Goal: Information Seeking & Learning: Learn about a topic

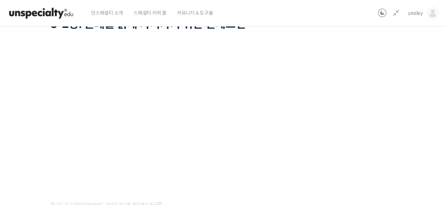
scroll to position [70, 0]
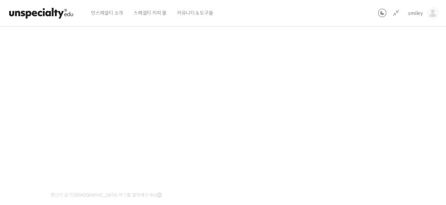
click at [344, 140] on div "정형용 바리스타 중급 클래스: 디테일의 차이로 완성하는 브루잉 레시피 3-2강. 분쇄를 굵게 가져가기 위한 전제조건 진행 중 수업 5 / 15…" at bounding box center [183, 109] width 464 height 296
click at [346, 138] on div "정형용 바리스타 중급 클래스: 디테일의 차이로 완성하는 브루잉 레시피 3-2강. 분쇄를 굵게 가져가기 위한 전제조건 진행 중 수업 5 / 15…" at bounding box center [183, 109] width 464 height 296
click at [380, 122] on div "정형용 바리스타 중급 클래스: 디테일의 차이로 완성하는 브루잉 레시피 3-2강. 분쇄를 굵게 가져가기 위한 전제조건 진행 중 수업 5 / 15…" at bounding box center [183, 109] width 464 height 296
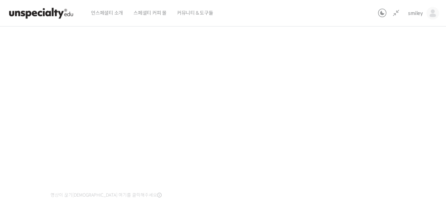
click at [380, 122] on div "정형용 바리스타 중급 클래스: 디테일의 차이로 완성하는 브루잉 레시피 3-2강. 분쇄를 굵게 가져가기 위한 전제조건 진행 중 수업 5 / 15…" at bounding box center [183, 109] width 464 height 296
click at [362, 125] on div "정형용 바리스타 중급 클래스: 디테일의 차이로 완성하는 브루잉 레시피 3-2강. 분쇄를 굵게 가져가기 위한 전제조건 진행 중 수업 5 / 15…" at bounding box center [183, 105] width 464 height 296
click at [385, 115] on div "정형용 바리스타 중급 클래스: 디테일의 차이로 완성하는 브루잉 레시피 3-2강. 분쇄를 굵게 가져가기 위한 전제조건 진행 중 수업 5 / 15…" at bounding box center [183, 105] width 464 height 296
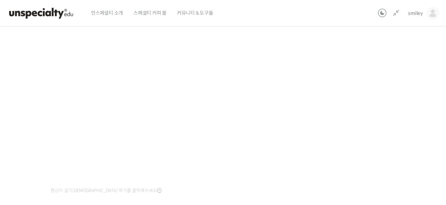
click at [385, 115] on div "정형용 바리스타 중급 클래스: 디테일의 차이로 완성하는 브루잉 레시피 3-2강. 분쇄를 굵게 가져가기 위한 전제조건 진행 중 수업 5 / 15…" at bounding box center [183, 105] width 464 height 296
click at [401, 112] on div "정형용 바리스타 중급 클래스: 디테일의 차이로 완성하는 브루잉 레시피 3-2강. 분쇄를 굵게 가져가기 위한 전제조건 진행 중 수업 5 / 15…" at bounding box center [183, 115] width 464 height 296
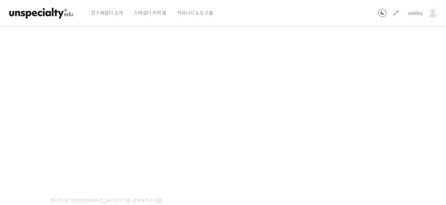
click at [396, 106] on div "정형용 바리스타 중급 클래스: 디테일의 차이로 완성하는 브루잉 레시피 3-2강. 분쇄를 굵게 가져가기 위한 전제조건 진행 중 수업 5 / 15…" at bounding box center [183, 115] width 464 height 296
click at [354, 113] on div "정형용 바리스타 중급 클래스: 디테일의 차이로 완성하는 브루잉 레시피 3-2강. 분쇄를 굵게 가져가기 위한 전제조건 진행 중 수업 5 / 15…" at bounding box center [183, 115] width 464 height 296
click at [354, 111] on div "정형용 바리스타 중급 클래스: 디테일의 차이로 완성하는 브루잉 레시피 3-2강. 분쇄를 굵게 가져가기 위한 전제조건 진행 중 수업 5 / 15…" at bounding box center [183, 115] width 464 height 296
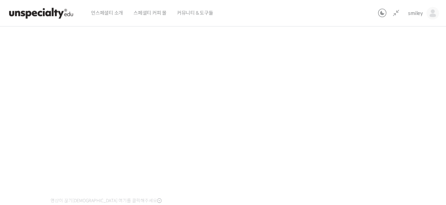
click at [352, 107] on div "정형용 바리스타 중급 클래스: 디테일의 차이로 완성하는 브루잉 레시피 3-2강. 분쇄를 굵게 가져가기 위한 전제조건 진행 중 수업 5 / 15…" at bounding box center [183, 115] width 464 height 296
click at [333, 109] on div "정형용 바리스타 중급 클래스: 디테일의 차이로 완성하는 브루잉 레시피 3-2강. 분쇄를 굵게 가져가기 위한 전제조건 진행 중 수업 5 / 15…" at bounding box center [183, 115] width 464 height 296
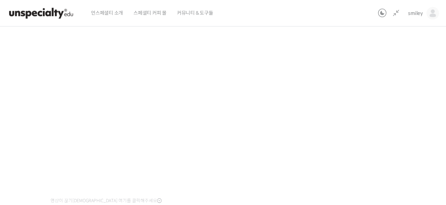
click at [333, 109] on div "정형용 바리스타 중급 클래스: 디테일의 차이로 완성하는 브루잉 레시피 3-2강. 분쇄를 굵게 가져가기 위한 전제조건 진행 중 수업 5 / 15…" at bounding box center [183, 115] width 464 height 296
click at [333, 109] on div "정형용 바리스타 중급 클래스: 디테일의 차이로 완성하는 브루잉 레시피 3-2강. 분쇄를 굵게 가져가기 위한 전제조건 진행 중 수업 5 / 15…" at bounding box center [183, 114] width 464 height 296
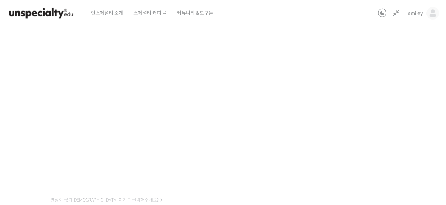
click at [333, 109] on div "정형용 바리스타 중급 클래스: 디테일의 차이로 완성하는 브루잉 레시피 3-2강. 분쇄를 굵게 가져가기 위한 전제조건 진행 중 수업 5 / 15…" at bounding box center [183, 114] width 464 height 296
click at [334, 108] on div "정형용 바리스타 중급 클래스: 디테일의 차이로 완성하는 브루잉 레시피 3-2강. 분쇄를 굵게 가져가기 위한 전제조건 진행 중 수업 5 / 15…" at bounding box center [183, 114] width 464 height 296
click at [398, 81] on div "정형용 바리스타 중급 클래스: 디테일의 차이로 완성하는 브루잉 레시피 3-2강. 분쇄를 굵게 가져가기 위한 전제조건 진행 중 수업 5 / 15…" at bounding box center [183, 114] width 464 height 296
click at [398, 76] on div "정형용 바리스타 중급 클래스: 디테일의 차이로 완성하는 브루잉 레시피 3-2강. 분쇄를 굵게 가져가기 위한 전제조건 진행 중 수업 5 / 15…" at bounding box center [183, 114] width 464 height 296
click at [374, 136] on div "정형용 바리스타 중급 클래스: 디테일의 차이로 완성하는 브루잉 레시피 3-2강. 분쇄를 굵게 가져가기 위한 전제조건 진행 중 수업 5 / 15…" at bounding box center [183, 114] width 464 height 296
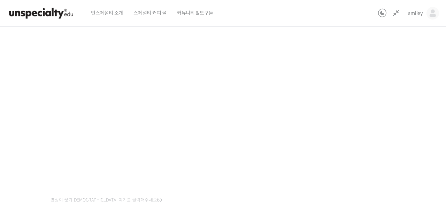
click at [381, 89] on div "정형용 바리스타 중급 클래스: 디테일의 차이로 완성하는 브루잉 레시피 3-2강. 분쇄를 굵게 가져가기 위한 전제조건 진행 중 수업 5 / 15…" at bounding box center [183, 114] width 464 height 296
click at [352, 112] on div "정형용 바리스타 중급 클래스: 디테일의 차이로 완성하는 브루잉 레시피 3-2강. 분쇄를 굵게 가져가기 위한 전제조건 진행 중 수업 5 / 15…" at bounding box center [183, 114] width 464 height 296
click at [356, 154] on div "정형용 바리스타 중급 클래스: 디테일의 차이로 완성하는 브루잉 레시피 3-2강. 분쇄를 굵게 가져가기 위한 전제조건 진행 중 수업 5 / 15…" at bounding box center [183, 114] width 464 height 296
click at [351, 132] on div "정형용 바리스타 중급 클래스: 디테일의 차이로 완성하는 브루잉 레시피 3-2강. 분쇄를 굵게 가져가기 위한 전제조건 진행 중 수업 5 / 15…" at bounding box center [183, 114] width 464 height 296
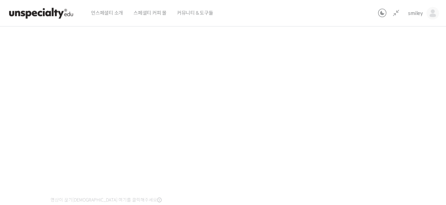
click at [399, 120] on div "정형용 바리스타 중급 클래스: 디테일의 차이로 완성하는 브루잉 레시피 3-2강. 분쇄를 굵게 가져가기 위한 전제조건 진행 중 수업 5 / 15…" at bounding box center [183, 114] width 464 height 296
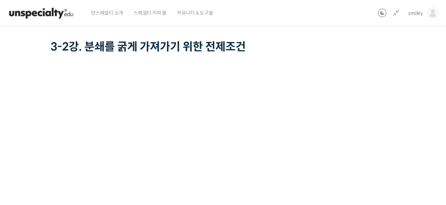
scroll to position [70, 0]
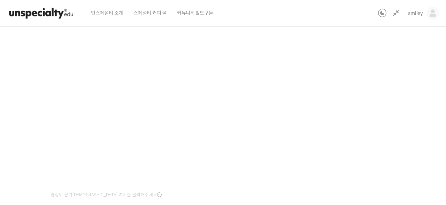
click at [376, 116] on div "정형용 바리스타 중급 클래스: 디테일의 차이로 완성하는 브루잉 레시피 3-2강. 분쇄를 굵게 가져가기 위한 전제조건 진행 중 수업 5 / 15…" at bounding box center [183, 109] width 464 height 296
drag, startPoint x: 374, startPoint y: 110, endPoint x: 349, endPoint y: 133, distance: 33.3
click at [364, 120] on div "정형용 바리스타 중급 클래스: 디테일의 차이로 완성하는 브루잉 레시피 3-2강. 분쇄를 굵게 가져가기 위한 전제조건 진행 중 수업 5 / 15…" at bounding box center [183, 109] width 464 height 296
click at [349, 130] on div "정형용 바리스타 중급 클래스: 디테일의 차이로 완성하는 브루잉 레시피 3-2강. 분쇄를 굵게 가져가기 위한 전제조건 진행 중 수업 5 / 15…" at bounding box center [183, 109] width 464 height 296
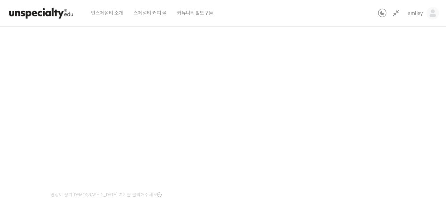
click at [349, 130] on div "정형용 바리스타 중급 클래스: 디테일의 차이로 완성하는 브루잉 레시피 3-2강. 분쇄를 굵게 가져가기 위한 전제조건 진행 중 수업 5 / 15…" at bounding box center [183, 109] width 464 height 296
click at [352, 128] on div "정형용 바리스타 중급 클래스: 디테일의 차이로 완성하는 브루잉 레시피 3-2강. 분쇄를 굵게 가져가기 위한 전제조건 진행 중 수업 5 / 15…" at bounding box center [183, 109] width 464 height 296
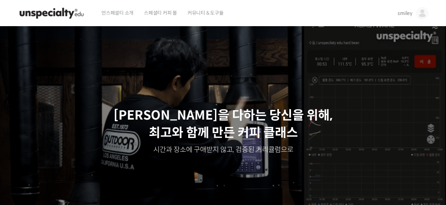
click at [409, 16] on span "smiley" at bounding box center [405, 13] width 15 height 6
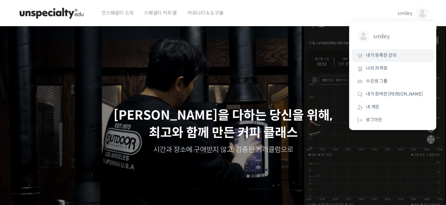
click at [380, 61] on link "내가 등록한 강의" at bounding box center [393, 55] width 82 height 13
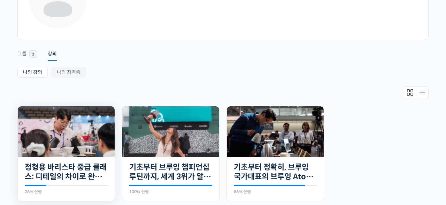
scroll to position [73, 0]
click at [89, 154] on img at bounding box center [66, 131] width 97 height 51
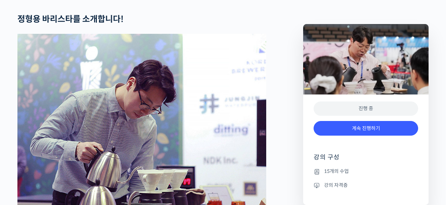
scroll to position [393, 0]
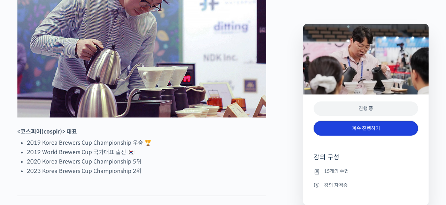
click at [360, 128] on link "계속 진행하기" at bounding box center [366, 128] width 105 height 15
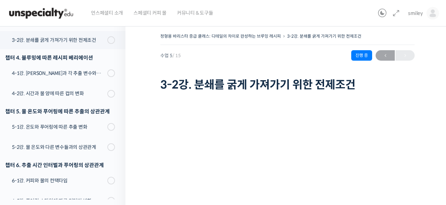
scroll to position [211, 0]
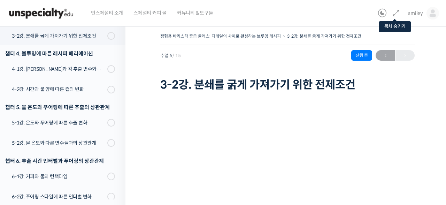
click at [398, 10] on icon at bounding box center [396, 13] width 8 height 8
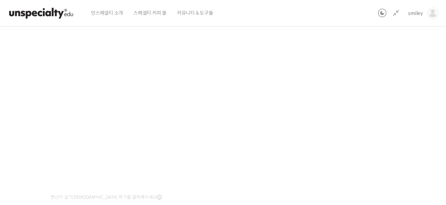
scroll to position [68, 0]
click at [371, 125] on div "정형용 바리스타 중급 클래스: 디테일의 차이로 완성하는 브루잉 레시피 3-2강. 분쇄를 굵게 가져가기 위한 전제조건 진행 중 수업 5 / 15…" at bounding box center [183, 112] width 464 height 296
click at [386, 124] on div "정형용 바리스타 중급 클래스: 디테일의 차이로 완성하는 브루잉 레시피 3-2강. 분쇄를 굵게 가져가기 위한 전제조건 진행 중 수업 5 / 15…" at bounding box center [183, 112] width 464 height 296
click at [370, 132] on div "정형용 바리스타 중급 클래스: 디테일의 차이로 완성하는 브루잉 레시피 3-2강. 분쇄를 굵게 가져가기 위한 전제조건 진행 중 수업 5 / 15…" at bounding box center [183, 112] width 464 height 296
click at [346, 123] on div "정형용 바리스타 중급 클래스: 디테일의 차이로 완성하는 브루잉 레시피 3-2강. 분쇄를 굵게 가져가기 위한 전제조건 진행 중 수업 5 / 15…" at bounding box center [183, 112] width 464 height 296
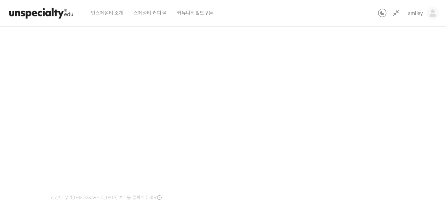
click at [402, 137] on div "정형용 바리스타 중급 클래스: 디테일의 차이로 완성하는 브루잉 레시피 3-2강. 분쇄를 굵게 가져가기 위한 전제조건 진행 중 수업 5 / 15…" at bounding box center [183, 112] width 464 height 296
click at [373, 129] on div "정형용 바리스타 중급 클래스: 디테일의 차이로 완성하는 브루잉 레시피 3-2강. 분쇄를 굵게 가져가기 위한 전제조건 진행 중 수업 5 / 15…" at bounding box center [183, 112] width 464 height 296
drag, startPoint x: 274, startPoint y: 119, endPoint x: 359, endPoint y: 155, distance: 92.3
click at [359, 155] on div "정형용 바리스타 중급 클래스: 디테일의 차이로 완성하는 브루잉 레시피 3-2강. 분쇄를 굵게 가져가기 위한 전제조건 진행 중 수업 5 / 15…" at bounding box center [183, 112] width 464 height 296
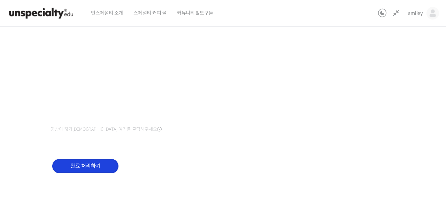
drag, startPoint x: 359, startPoint y: 155, endPoint x: 102, endPoint y: 163, distance: 257.0
click at [102, 163] on input "완료 처리하기" at bounding box center [85, 166] width 66 height 14
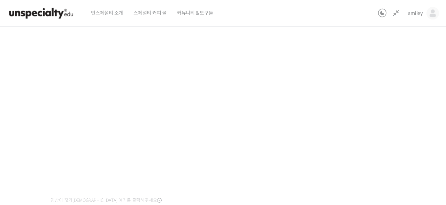
scroll to position [71, 0]
click at [357, 132] on div "정형용 바리스타 중급 클래스: 디테일의 차이로 완성하는 브루잉 레시피 4-1강. [PERSON_NAME]과 각 추출 변수와의 상관관계 진행 중…" at bounding box center [183, 108] width 464 height 296
click at [357, 132] on div "정형용 바리스타 중급 클래스: 디테일의 차이로 완성하는 브루잉 레시피 4-1강. 블루밍과 각 추출 변수와의 상관관계 진행 중 수업 6 / 15…" at bounding box center [183, 108] width 464 height 296
click at [380, 65] on div "정형용 바리스타 중급 클래스: 디테일의 차이로 완성하는 브루잉 레시피 4-1강. 블루밍과 각 추출 변수와의 상관관계 진행 중 수업 6 / 15…" at bounding box center [183, 108] width 464 height 296
